Goal: Task Accomplishment & Management: Manage account settings

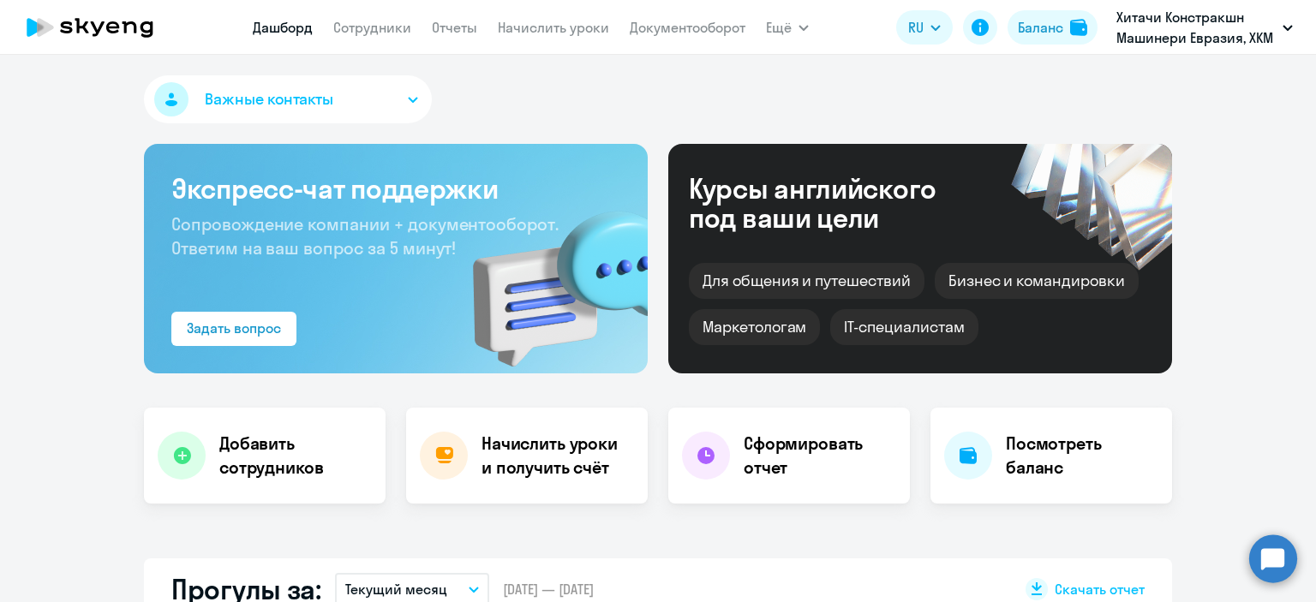
select select "30"
click at [1283, 568] on circle at bounding box center [1273, 559] width 48 height 48
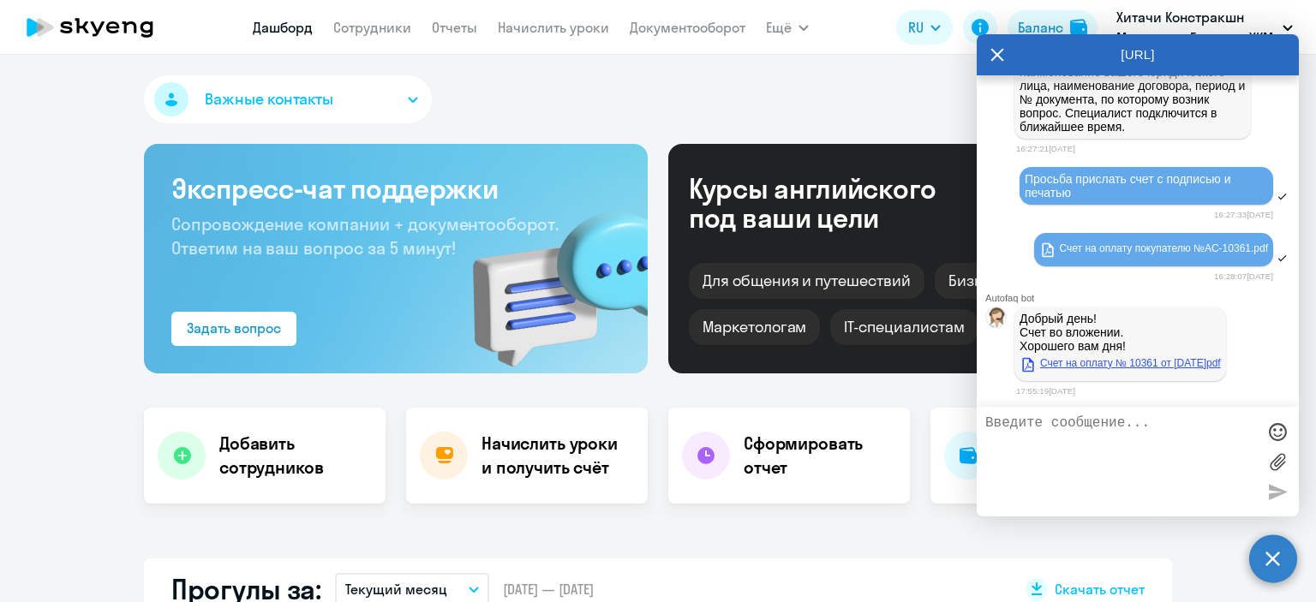
scroll to position [11471, 0]
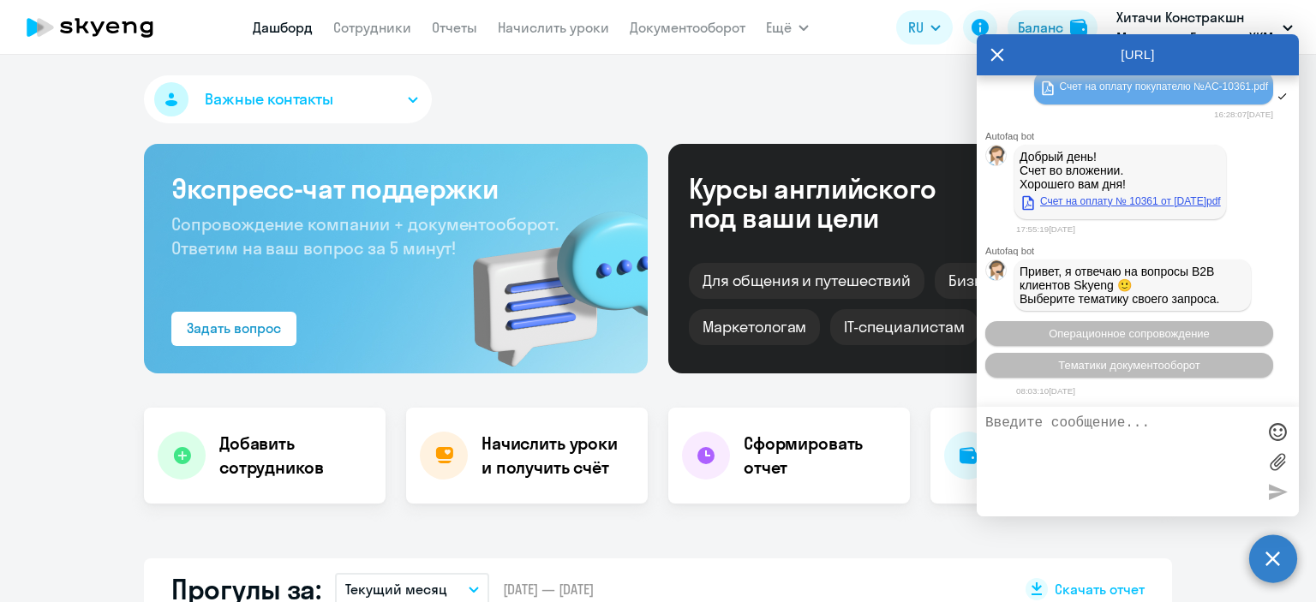
click at [1094, 191] on link "Счет на оплату № 10361 от [DATE]pdf" at bounding box center [1120, 201] width 201 height 21
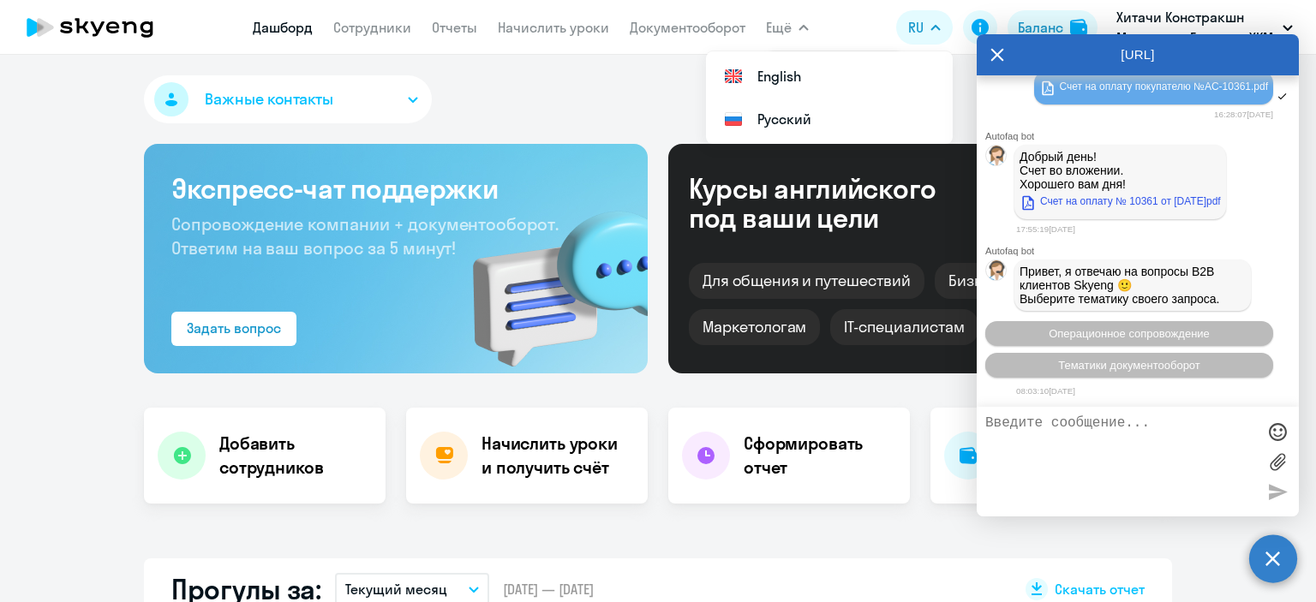
click at [999, 49] on icon at bounding box center [997, 54] width 14 height 41
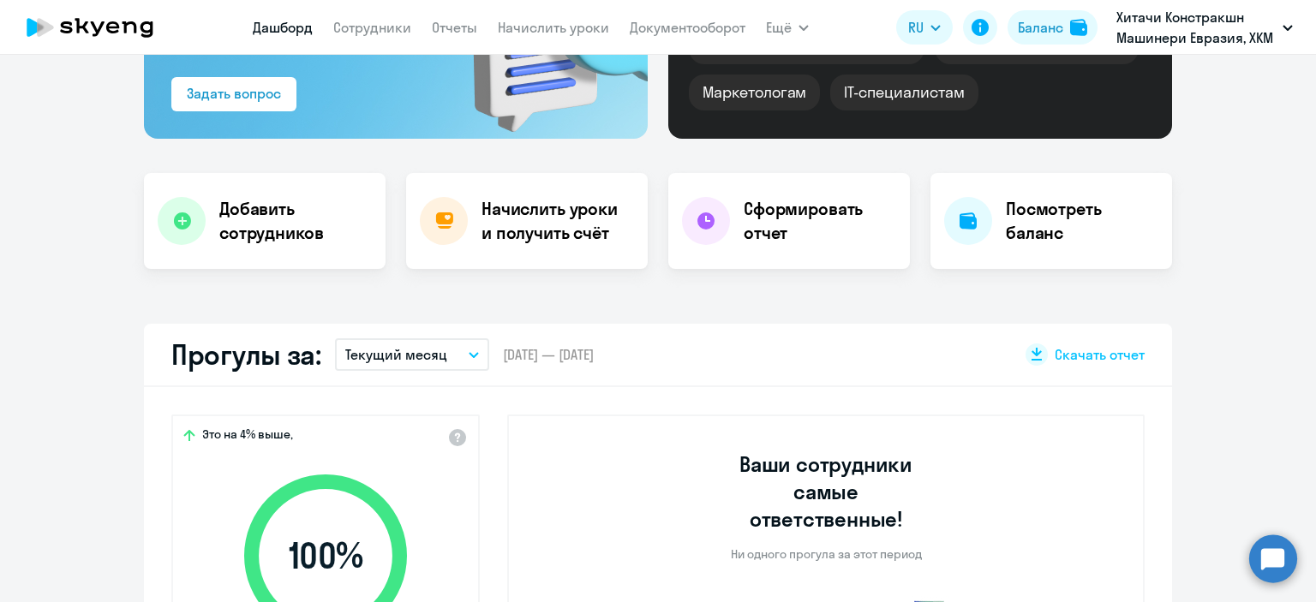
scroll to position [0, 0]
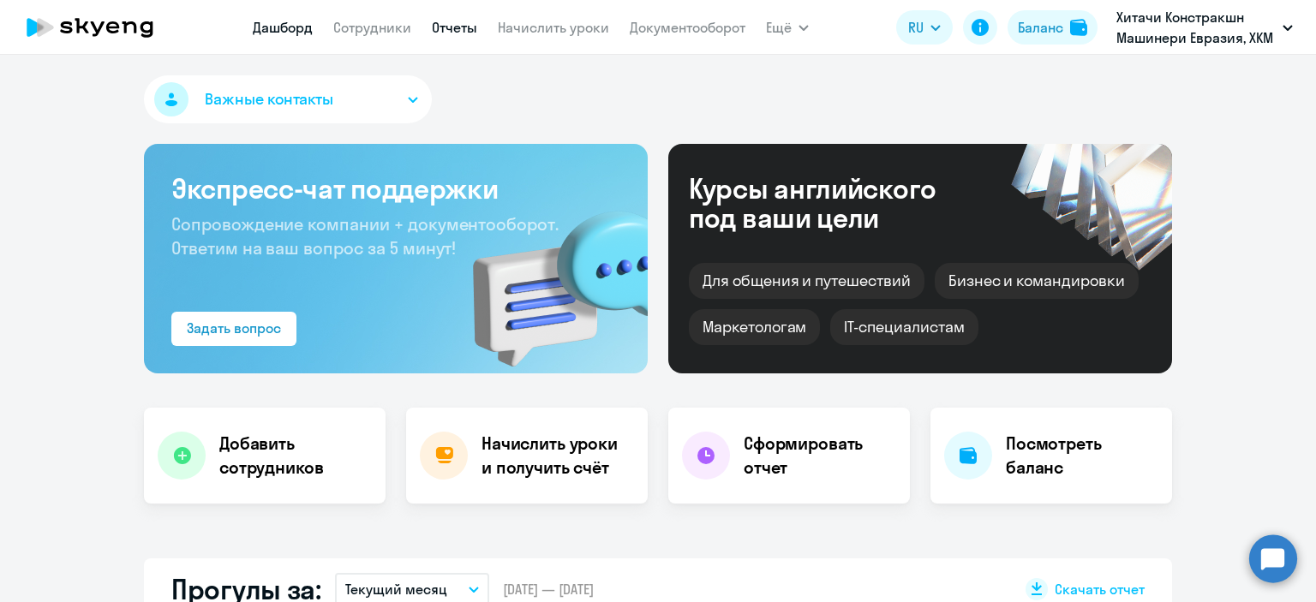
click at [442, 27] on link "Отчеты" at bounding box center [454, 27] width 45 height 17
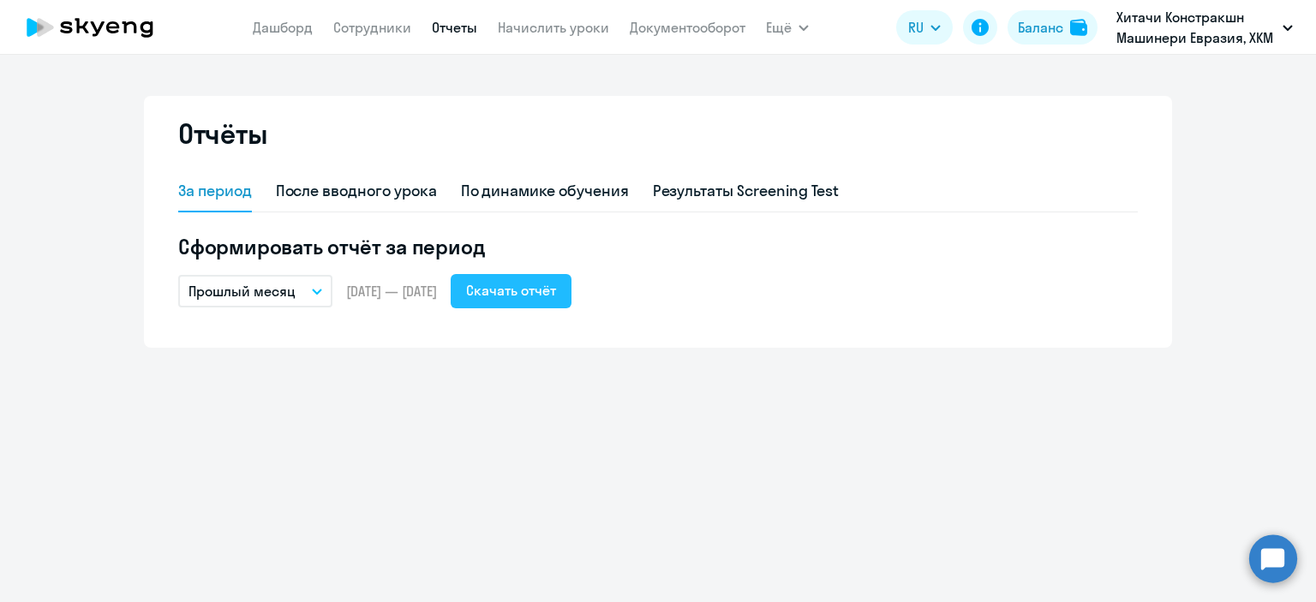
click at [539, 300] on div "Скачать отчёт" at bounding box center [511, 290] width 90 height 21
